Goal: Task Accomplishment & Management: Use online tool/utility

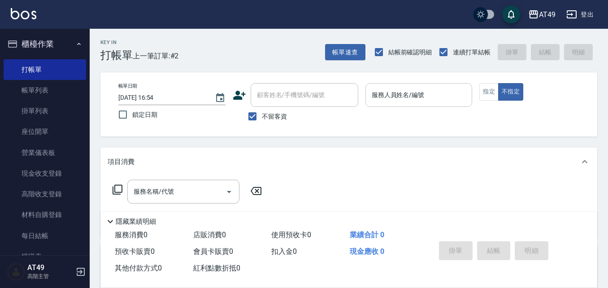
click at [429, 98] on input "服務人員姓名/編號" at bounding box center [419, 95] width 99 height 16
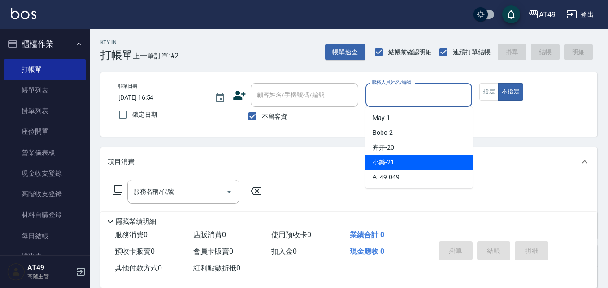
click at [400, 158] on div "小樂 -21" at bounding box center [419, 162] width 107 height 15
type input "小樂-21"
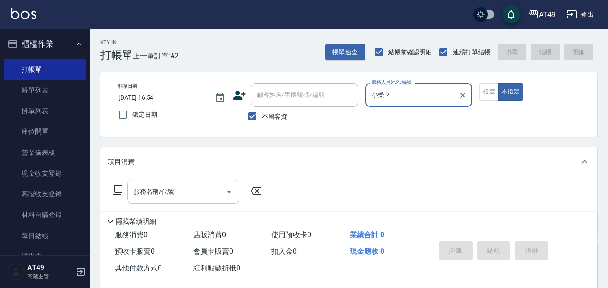
click at [200, 197] on input "服務名稱/代號" at bounding box center [176, 192] width 91 height 16
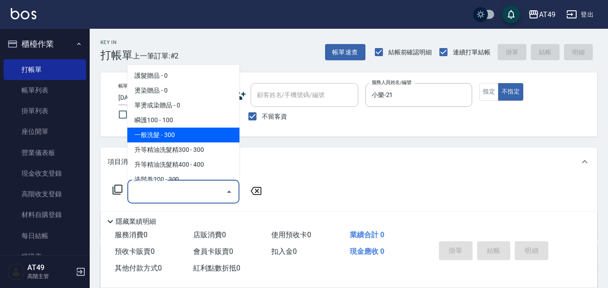
click at [176, 135] on span "一般洗髮 - 300" at bounding box center [183, 134] width 112 height 15
type input "一般洗髮(101)"
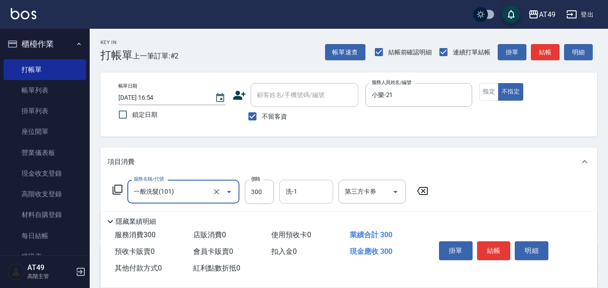
click at [321, 199] on input "洗-1" at bounding box center [307, 192] width 46 height 16
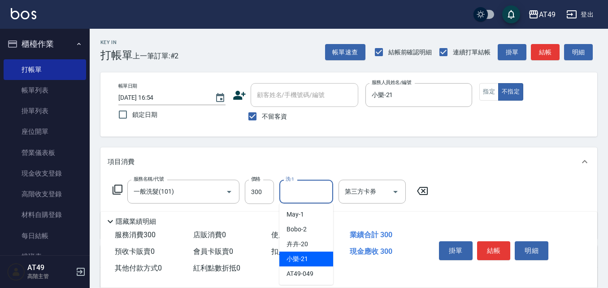
click at [300, 257] on span "小樂 -21" at bounding box center [298, 258] width 22 height 9
type input "小樂-21"
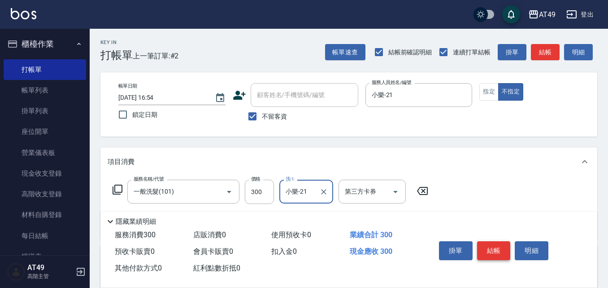
click at [498, 253] on button "結帳" at bounding box center [494, 250] width 34 height 19
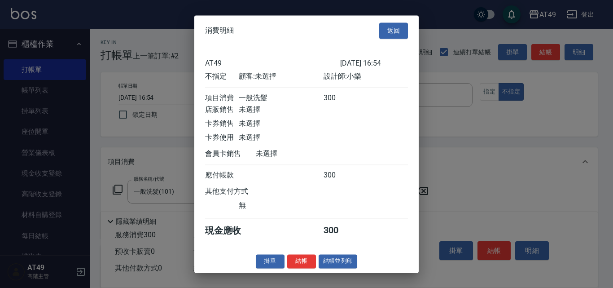
click at [297, 267] on button "結帳" at bounding box center [301, 261] width 29 height 14
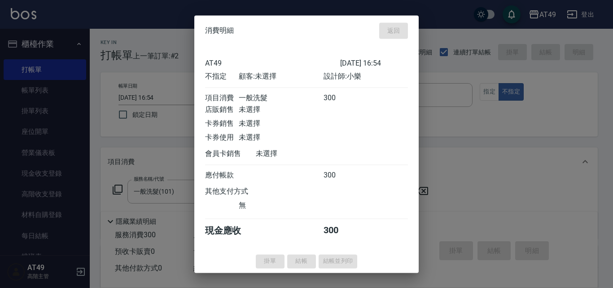
type input "[DATE] 18:04"
